Goal: Transaction & Acquisition: Purchase product/service

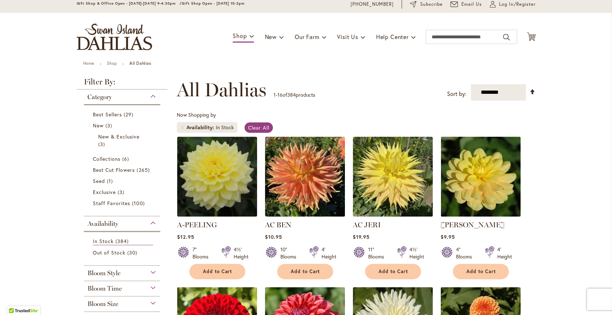
scroll to position [31, 0]
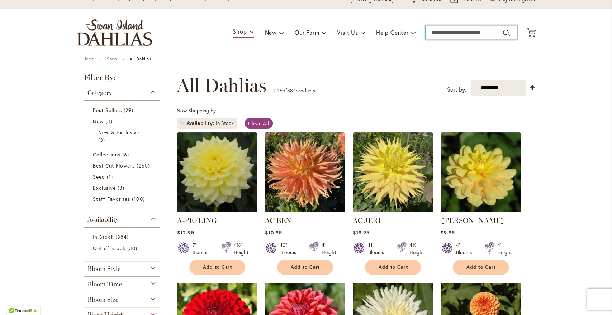
click at [447, 35] on input "Search" at bounding box center [470, 32] width 91 height 14
click at [507, 35] on button "Search" at bounding box center [506, 32] width 6 height 11
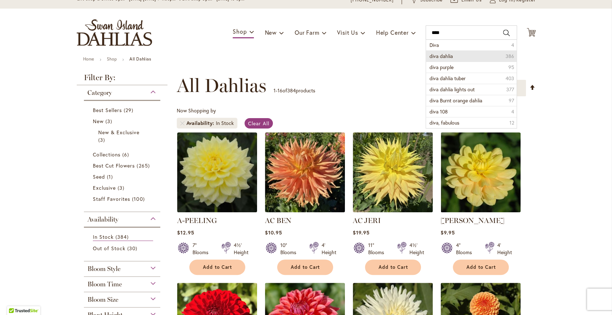
click at [435, 54] on span "diva dahlia" at bounding box center [440, 56] width 23 height 7
type input "**********"
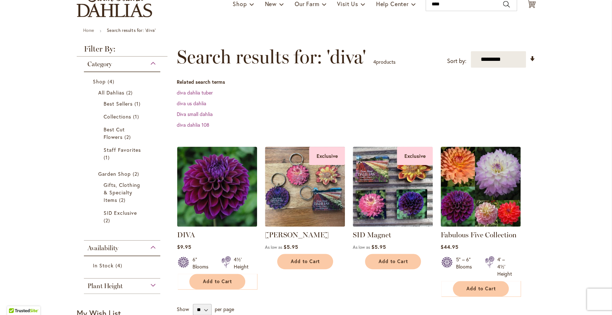
scroll to position [56, 0]
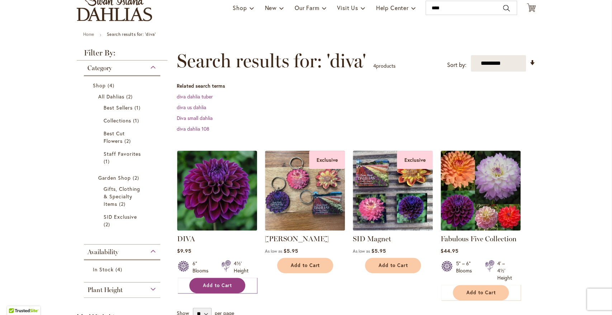
click at [217, 286] on span "Add to Cart" at bounding box center [217, 286] width 29 height 6
click at [236, 287] on button "Add to Cart" at bounding box center [217, 285] width 56 height 15
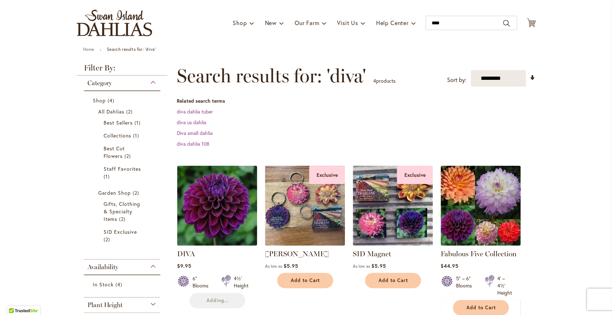
scroll to position [40, 0]
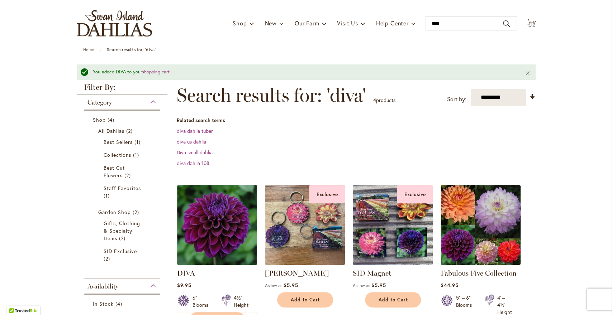
click at [154, 102] on div "Category" at bounding box center [122, 100] width 77 height 11
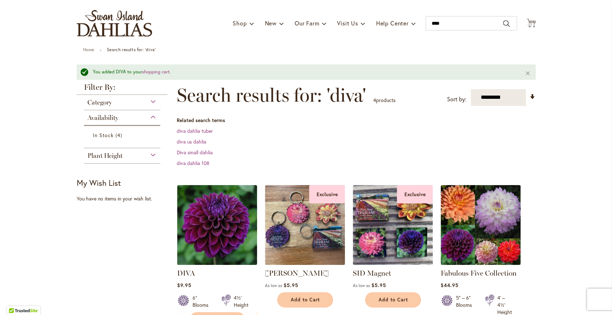
click at [103, 103] on span "Category" at bounding box center [99, 103] width 24 height 8
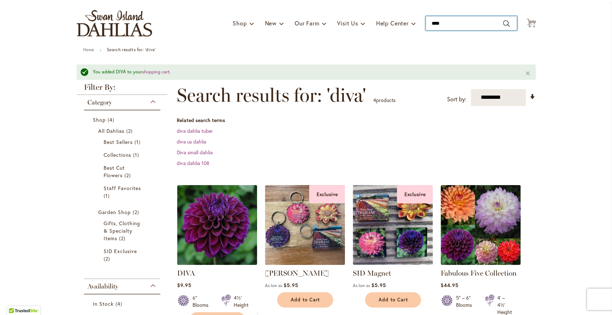
click at [457, 24] on input "****" at bounding box center [470, 23] width 91 height 14
type input "*"
click at [91, 50] on link "Home" at bounding box center [88, 49] width 11 height 5
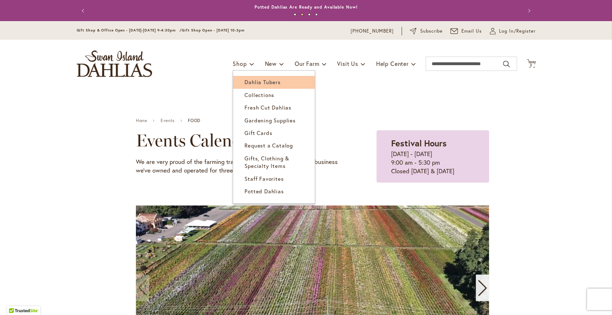
click at [251, 80] on span "Dahlia Tubers" at bounding box center [262, 81] width 36 height 7
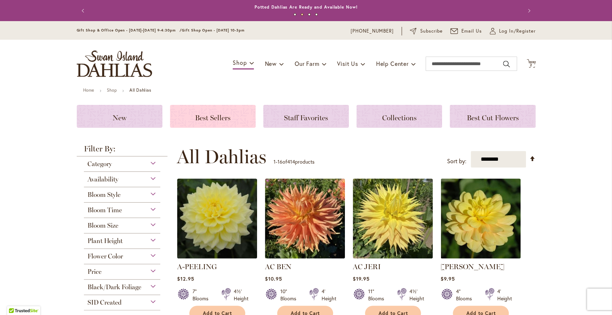
click at [216, 119] on span "Best Sellers" at bounding box center [212, 118] width 35 height 9
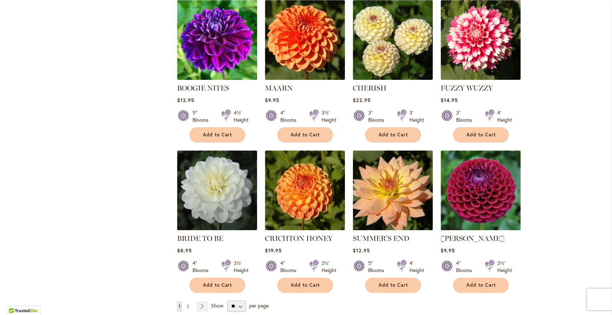
scroll to position [457, 0]
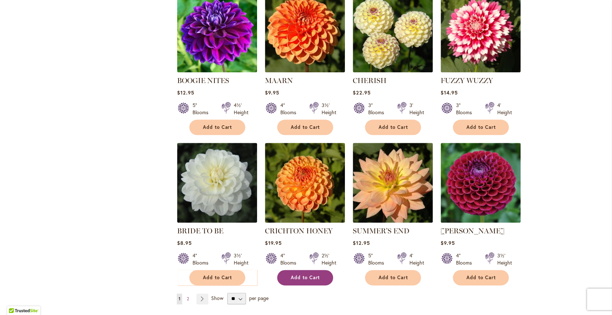
click at [306, 281] on button "Add to Cart" at bounding box center [305, 277] width 56 height 15
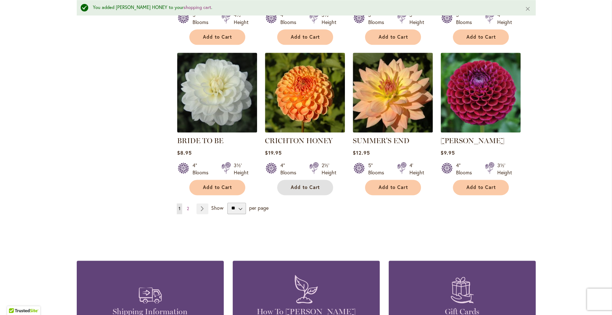
scroll to position [567, 0]
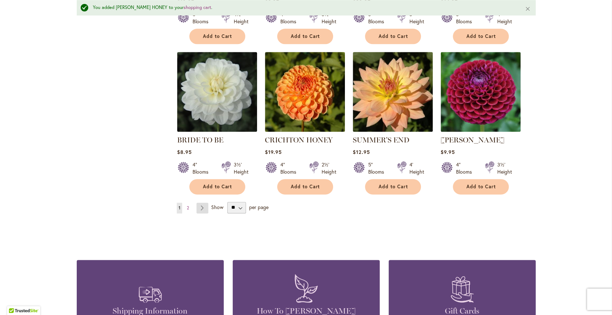
click at [200, 207] on link "Page Next" at bounding box center [202, 208] width 12 height 11
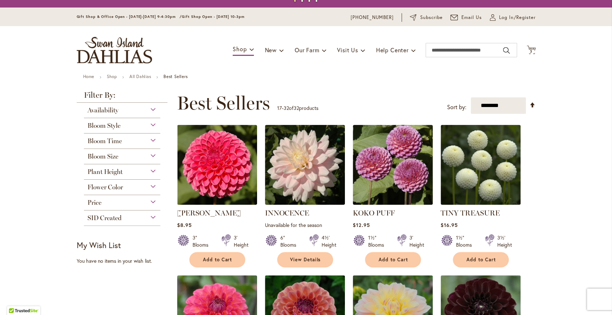
scroll to position [9, 0]
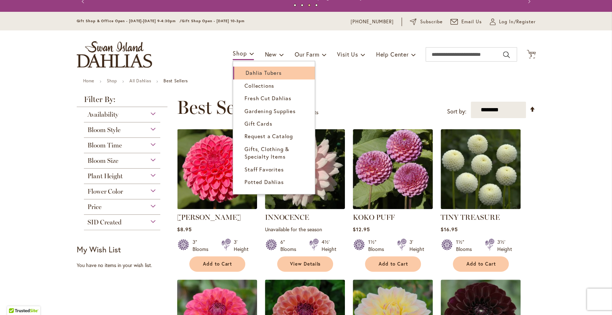
click at [245, 76] on span "Dahlia Tubers" at bounding box center [263, 72] width 36 height 7
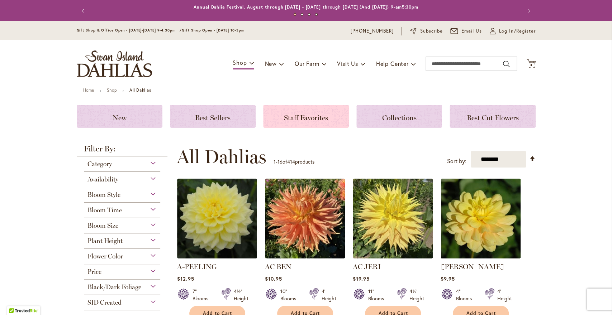
click at [304, 117] on span "Staff Favorites" at bounding box center [306, 118] width 44 height 9
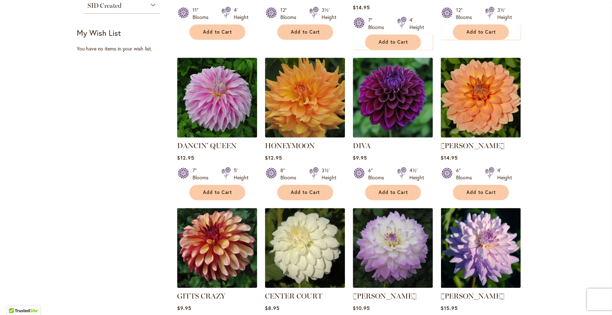
scroll to position [301, 0]
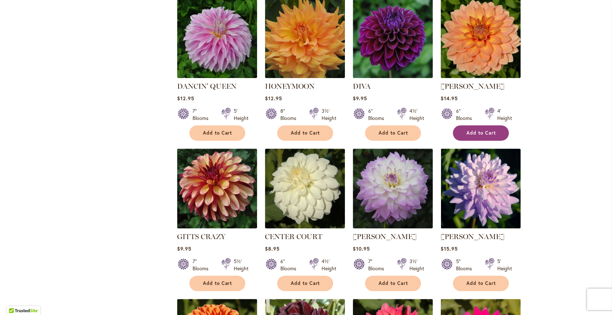
click at [486, 135] on span "Add to Cart" at bounding box center [480, 133] width 29 height 6
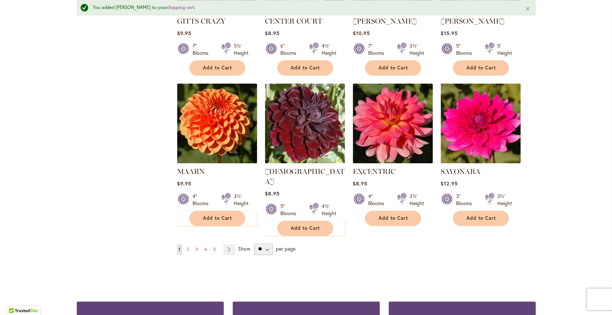
scroll to position [554, 0]
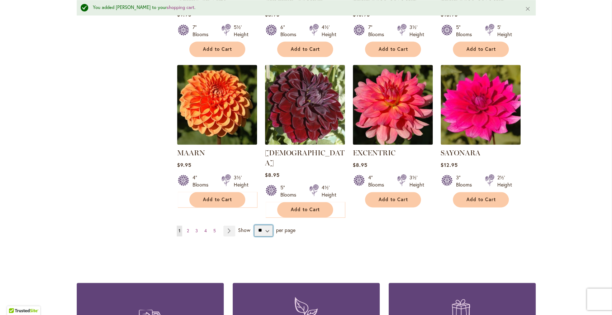
click at [254, 225] on select "** ** ** **" at bounding box center [263, 230] width 19 height 11
select select "**"
click option "**" at bounding box center [0, 0] width 0 height 0
click at [232, 226] on link "Page Next" at bounding box center [229, 231] width 12 height 11
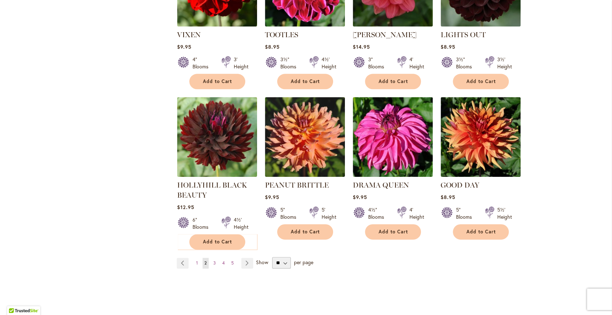
scroll to position [504, 0]
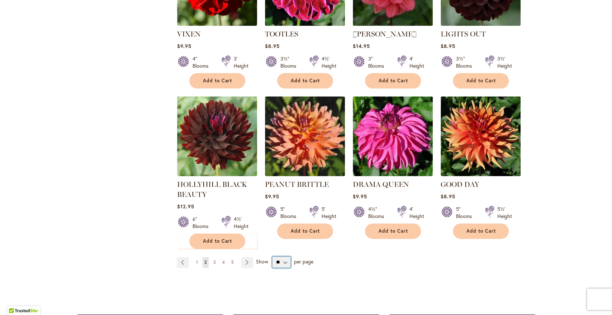
click at [272, 257] on select "** ** ** **" at bounding box center [281, 262] width 19 height 11
select select "**"
click option "**" at bounding box center [0, 0] width 0 height 0
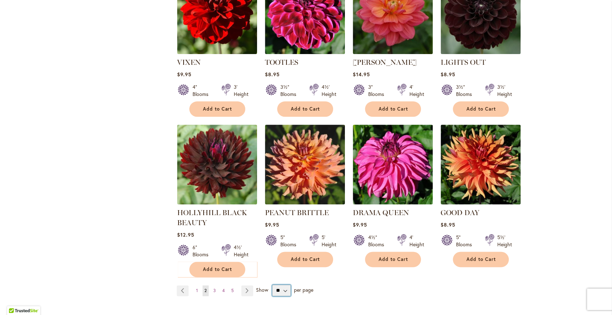
scroll to position [520, 0]
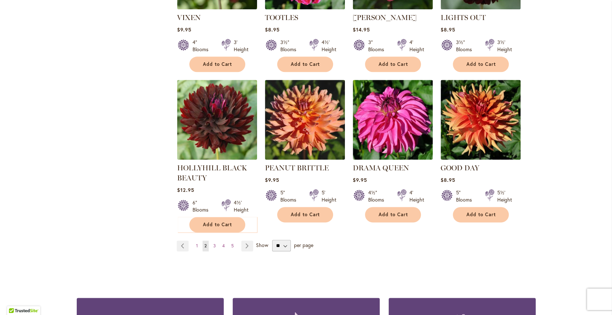
drag, startPoint x: 611, startPoint y: 103, endPoint x: 607, endPoint y: 129, distance: 25.6
click at [607, 129] on div "Skip to Content Gift Shop & Office Open - Monday-Friday 9-4:30pm / Gift Shop Op…" at bounding box center [306, 58] width 612 height 1114
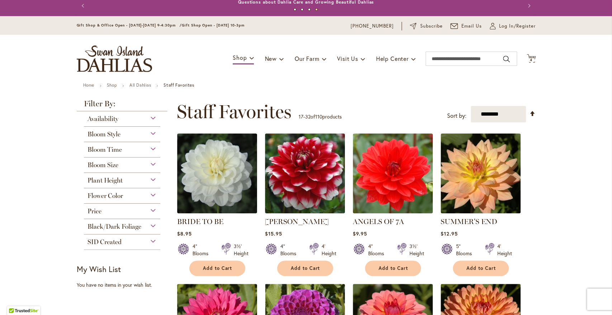
scroll to position [1, 0]
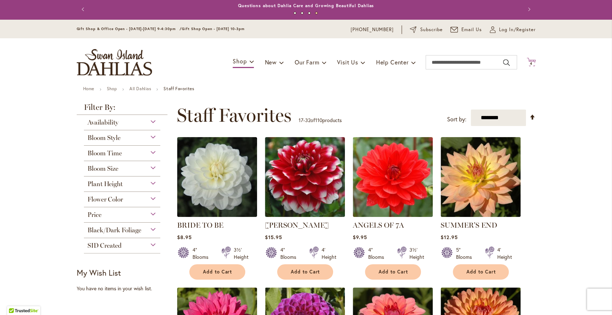
click at [531, 61] on icon "Cart .cls-1 { fill: #231f20; }" at bounding box center [530, 62] width 9 height 9
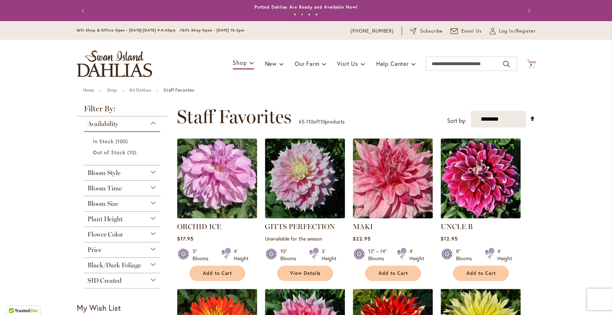
click at [533, 64] on span "4 4 items" at bounding box center [530, 65] width 7 height 4
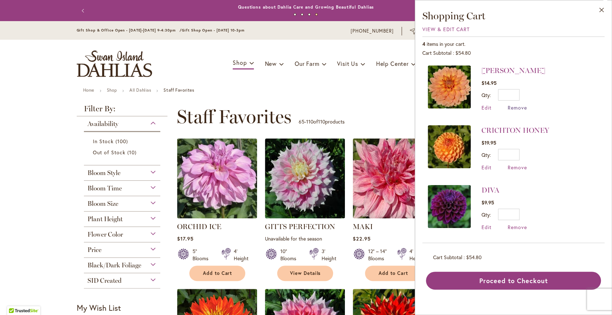
click at [512, 107] on span "Remove" at bounding box center [516, 107] width 19 height 7
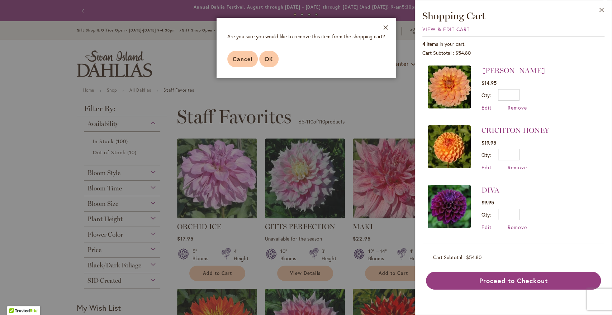
click at [268, 60] on span "OK" at bounding box center [268, 59] width 9 height 8
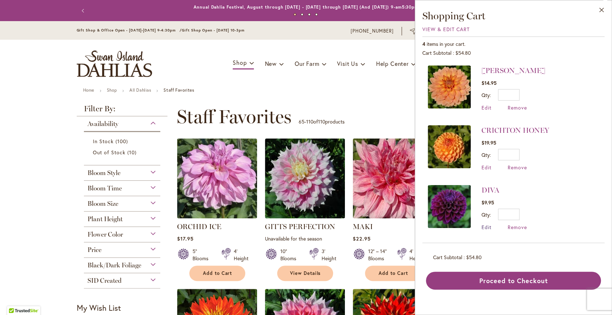
click at [486, 229] on span "Edit" at bounding box center [486, 227] width 10 height 7
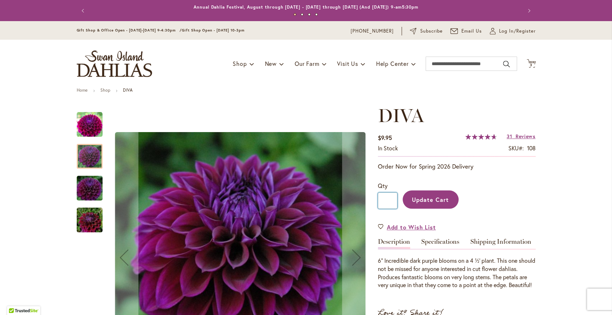
click at [392, 201] on input "*" at bounding box center [387, 201] width 19 height 16
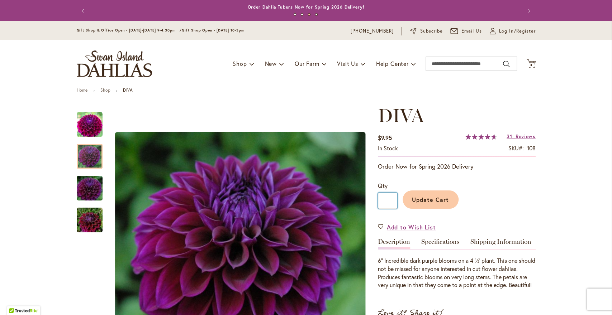
type input "*"
click at [431, 201] on span "Update Cart" at bounding box center [430, 200] width 37 height 8
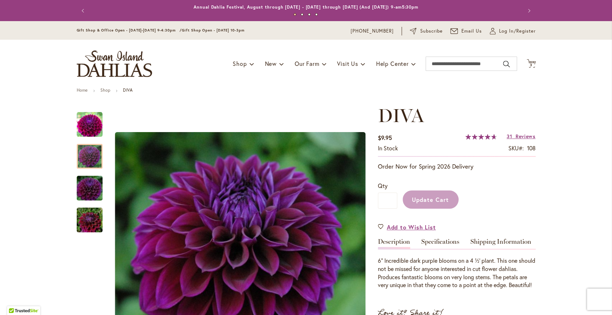
click at [551, 71] on header "Skip to Content Gift Shop & Office Open - Monday-Friday 9-4:30pm / Gift Shop Op…" at bounding box center [306, 54] width 612 height 67
